Goal: Find specific page/section: Find specific page/section

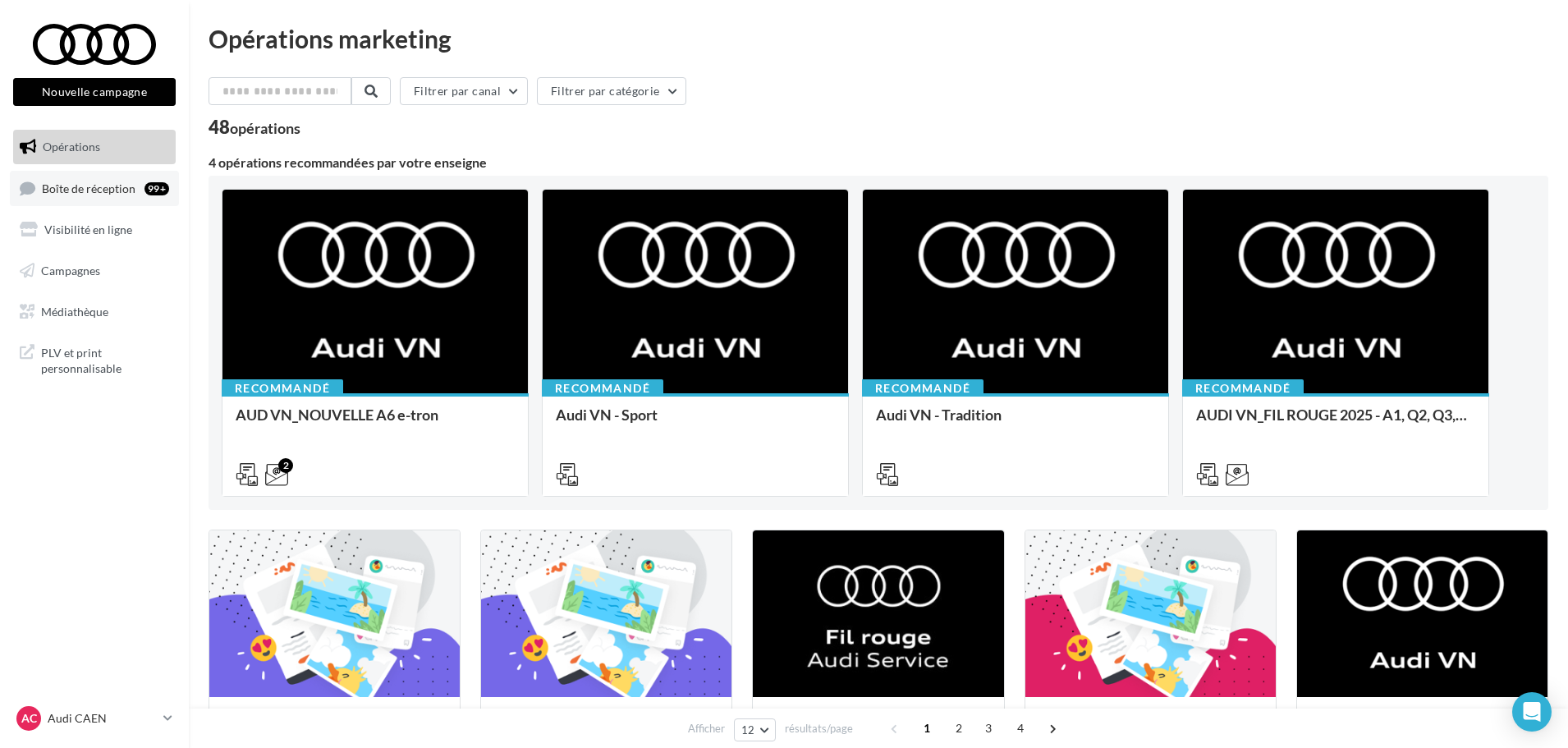
click at [115, 181] on span "Boîte de réception" at bounding box center [88, 187] width 93 height 14
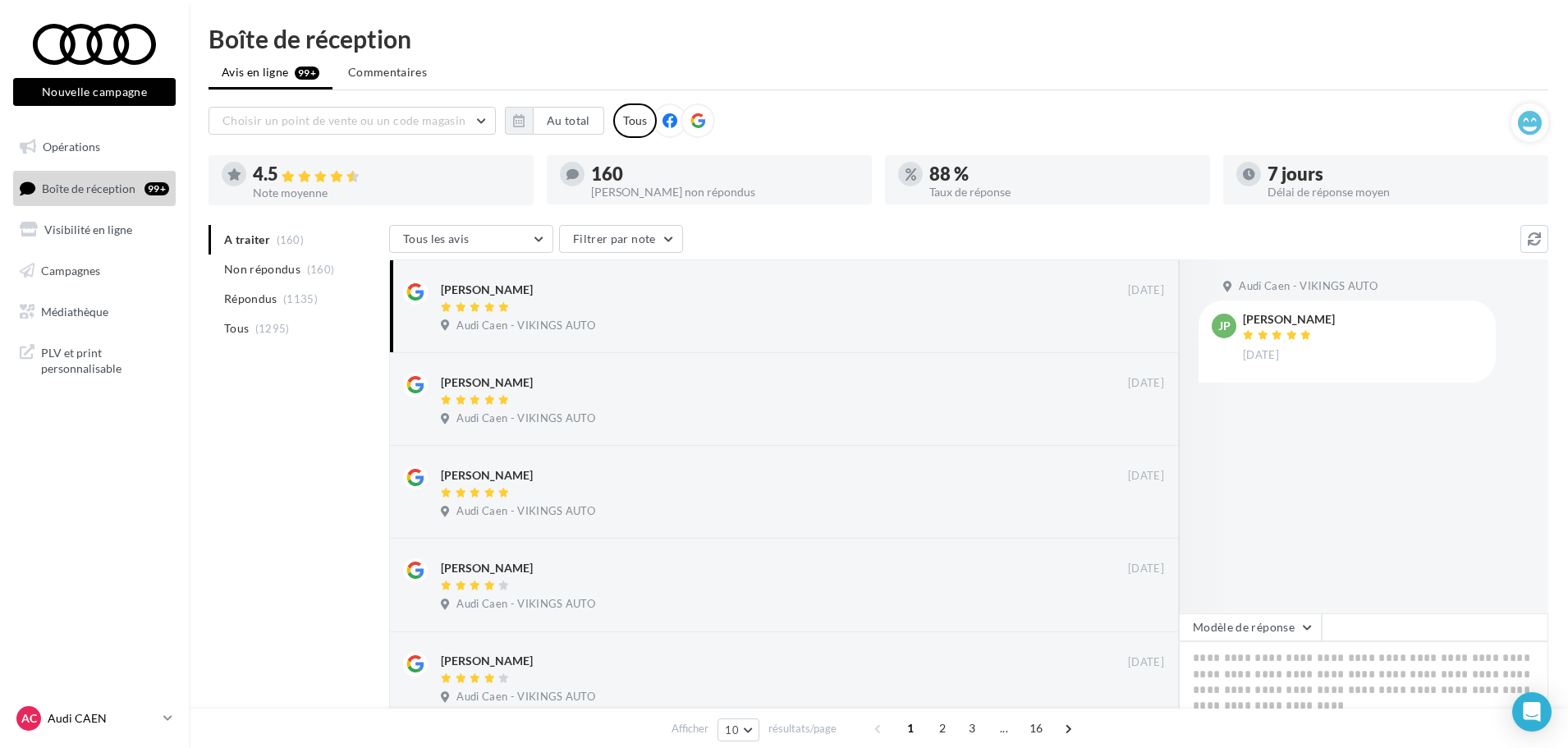
click at [59, 724] on p "Audi CAEN" at bounding box center [103, 718] width 110 height 16
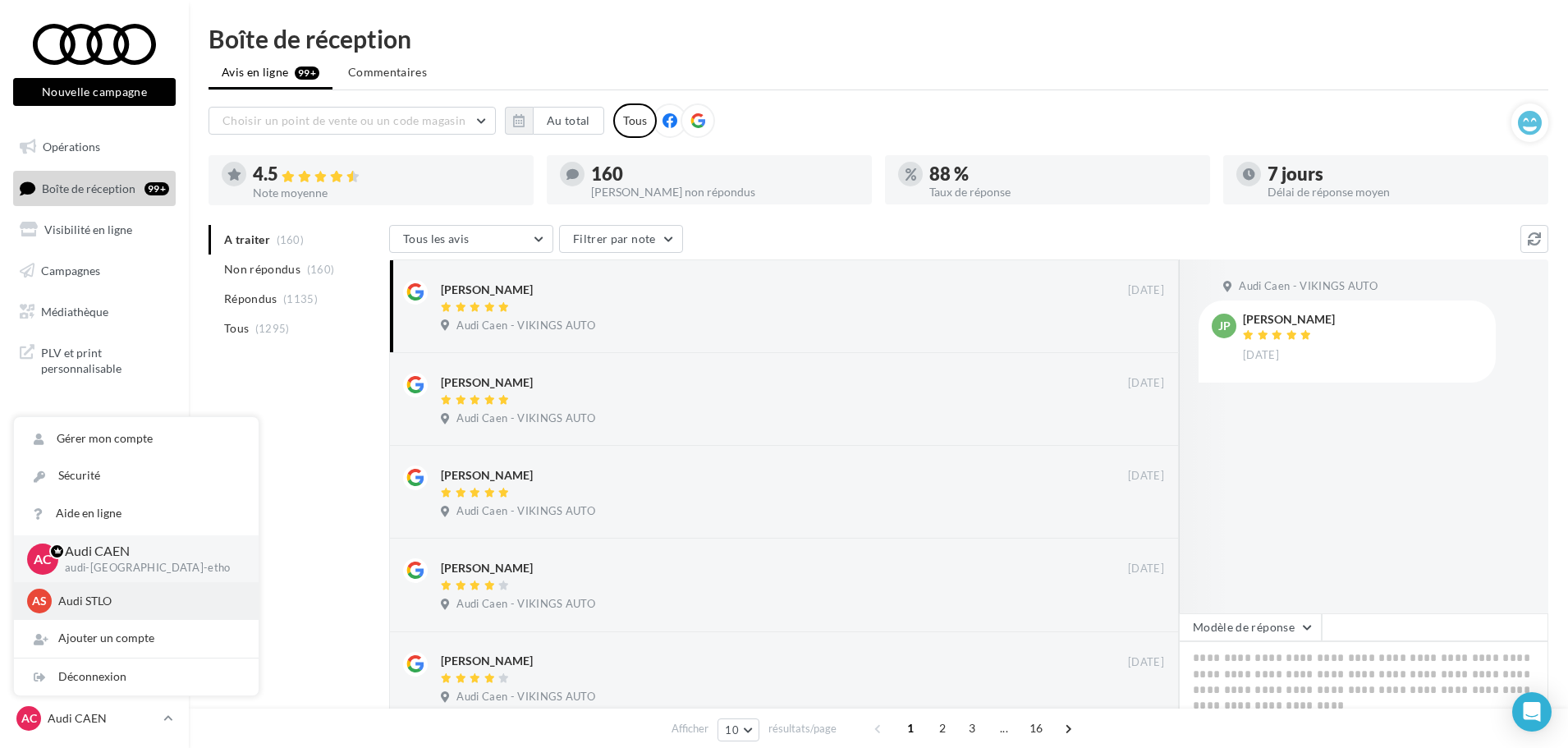
click at [87, 600] on p "Audi STLO" at bounding box center [149, 601] width 181 height 16
